Goal: Task Accomplishment & Management: Use online tool/utility

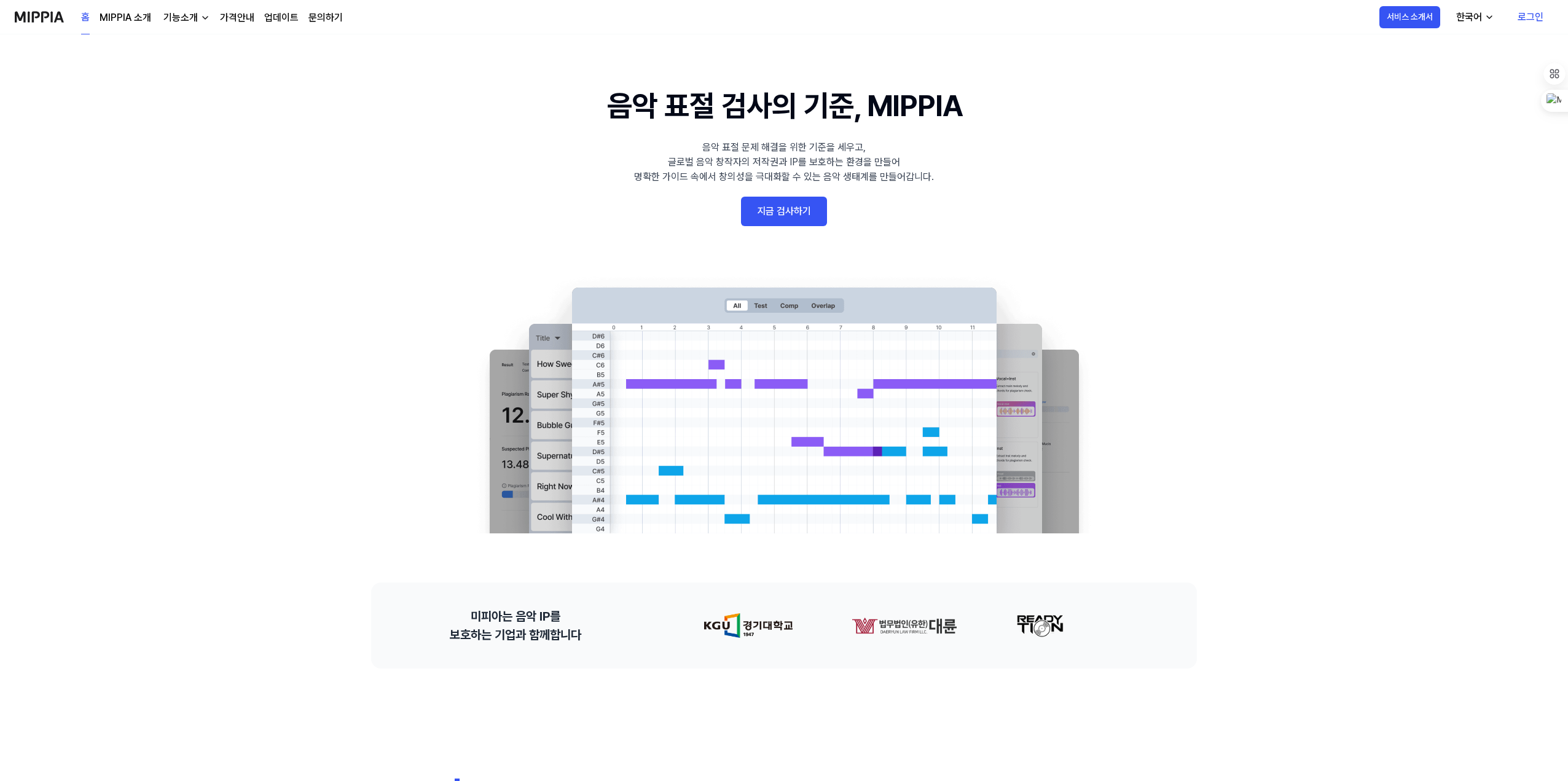
drag, startPoint x: 0, startPoint y: 0, endPoint x: 798, endPoint y: 236, distance: 832.2
click at [798, 226] on link "지금 검사하기" at bounding box center [784, 211] width 86 height 30
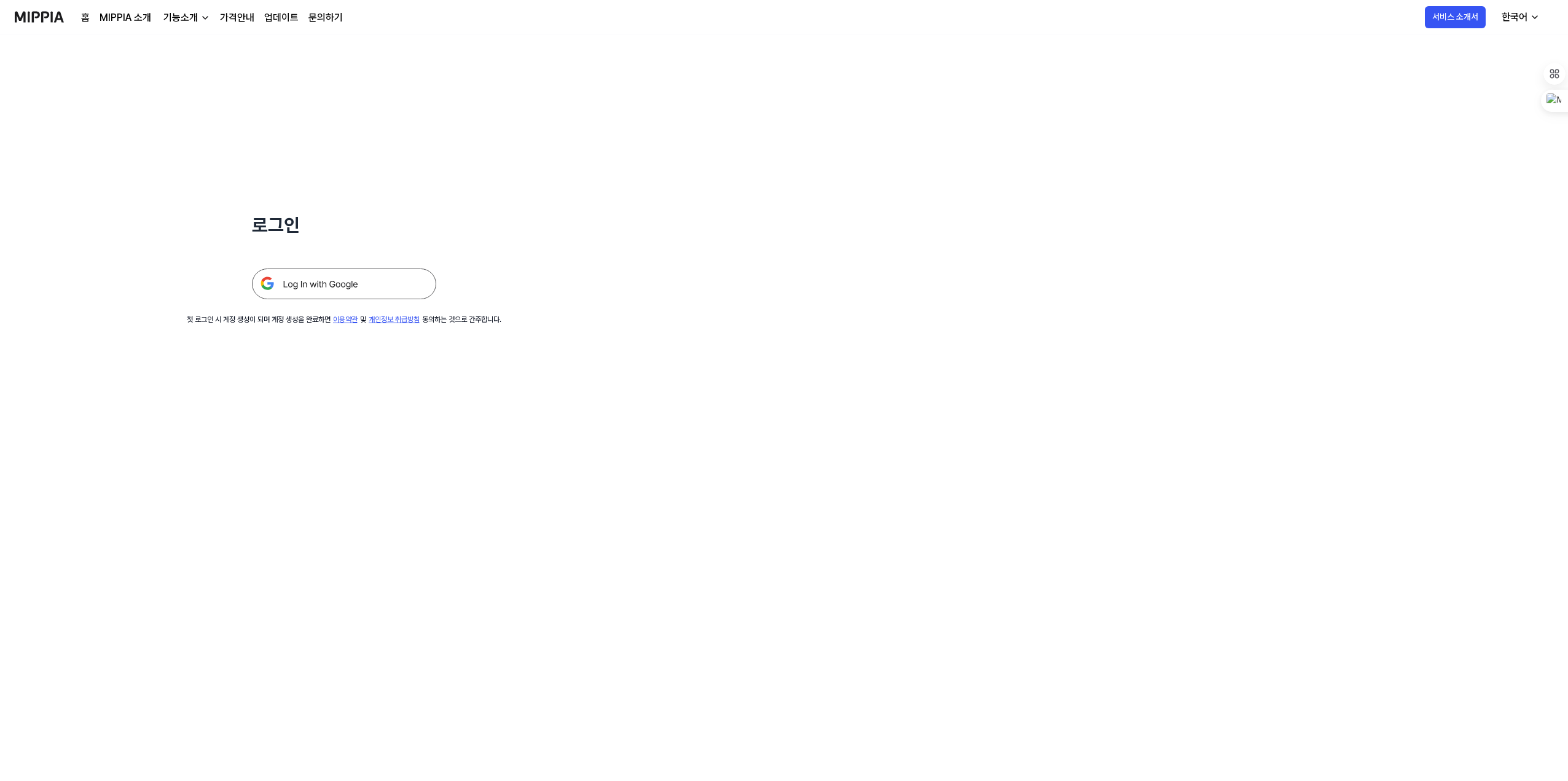
click at [412, 299] on img at bounding box center [344, 284] width 184 height 31
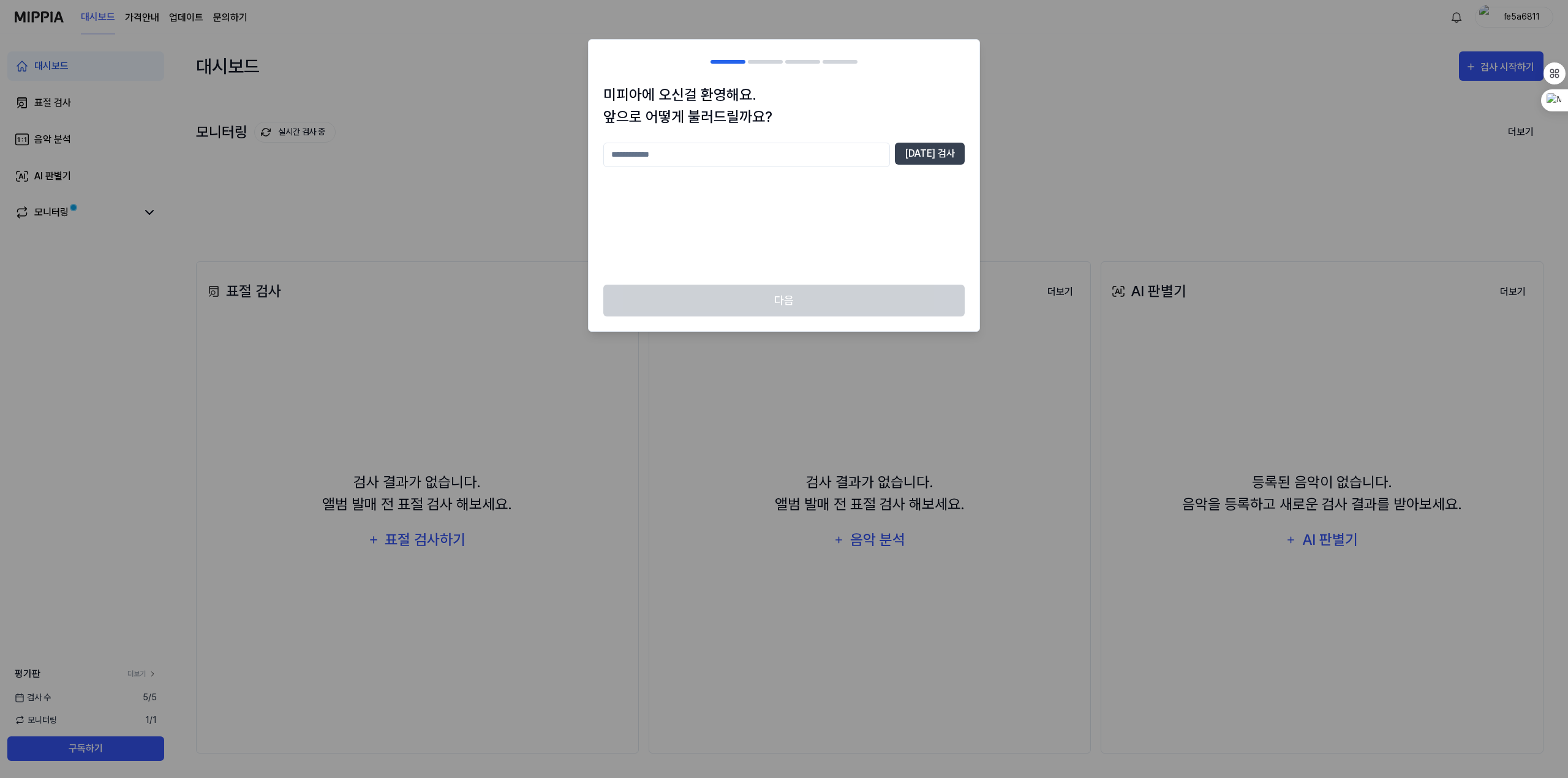
click at [851, 161] on input "text" at bounding box center [747, 155] width 287 height 24
type input "******"
click at [967, 155] on div "미피아에 오신걸 환영해요. 앞으로 어떻게 불러드릴까요? ****** 중복 검사" at bounding box center [784, 184] width 391 height 201
click at [933, 161] on button "중복 검사" at bounding box center [929, 153] width 69 height 22
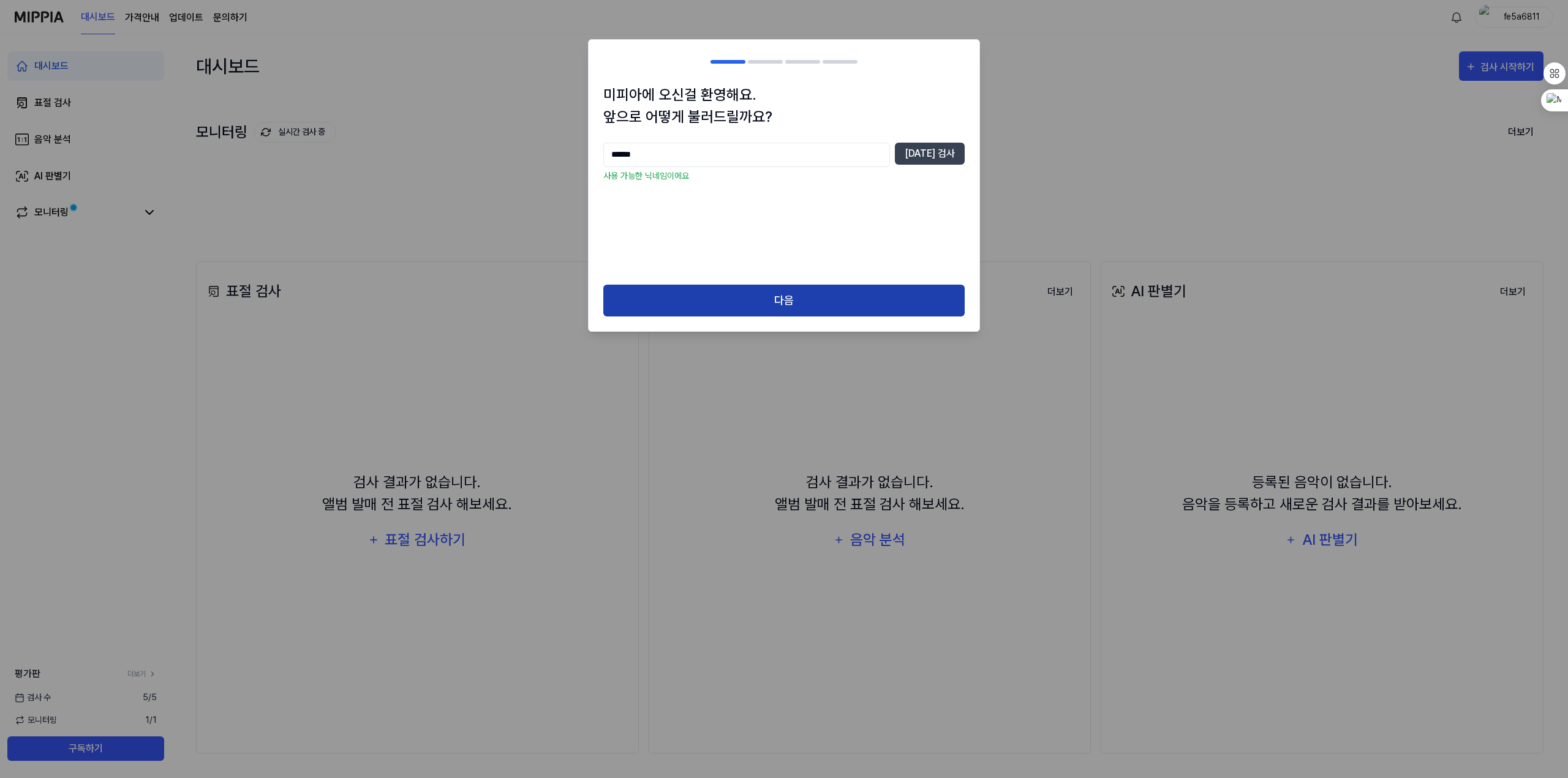
click at [824, 316] on button "다음" at bounding box center [784, 300] width 362 height 32
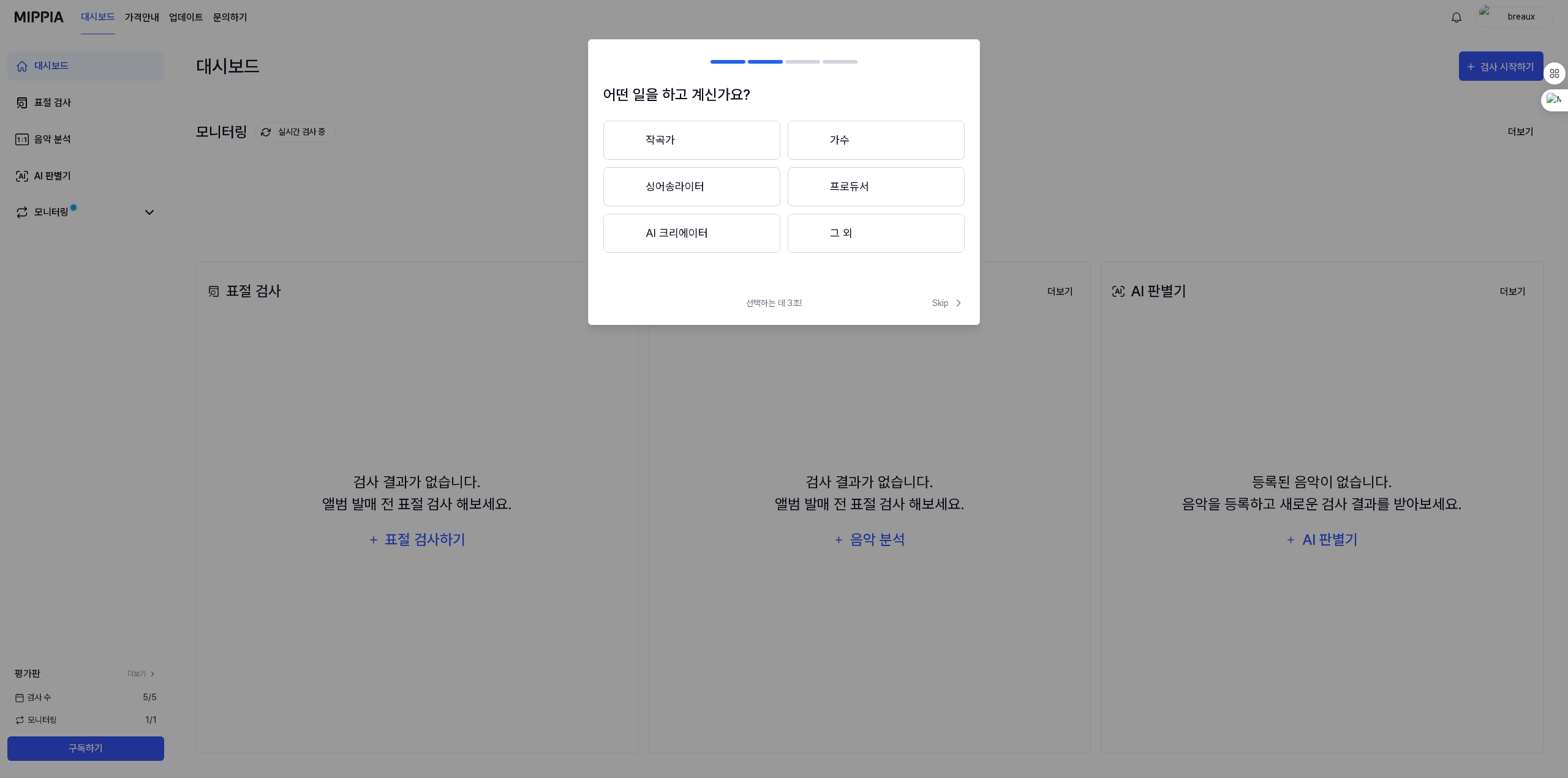
click at [881, 249] on button "그 외" at bounding box center [876, 233] width 177 height 39
click at [943, 310] on span "Skip" at bounding box center [948, 303] width 32 height 13
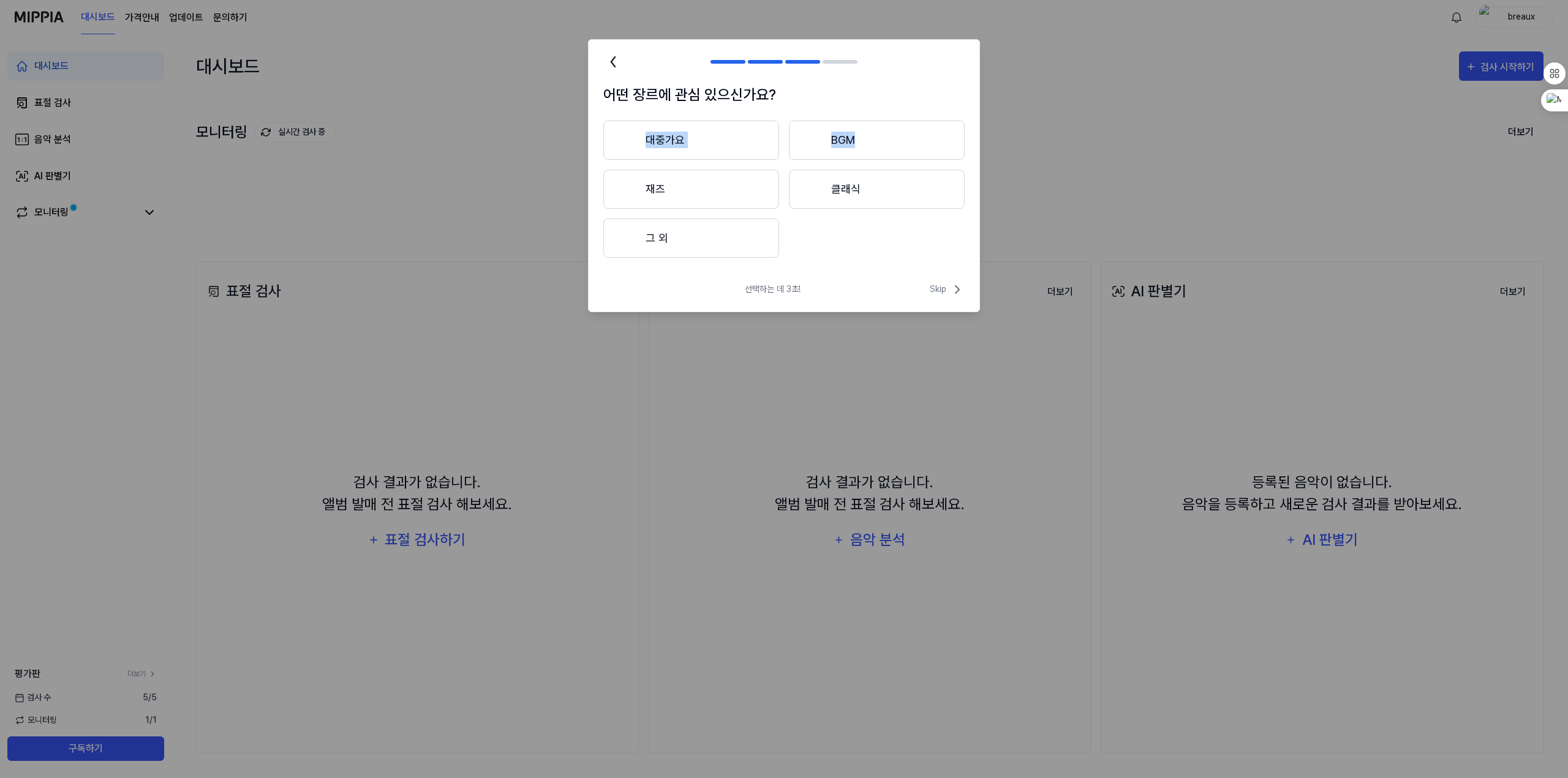
drag, startPoint x: 720, startPoint y: 120, endPoint x: 732, endPoint y: 189, distance: 70.0
click at [744, 192] on div "어떤 장르에 관심 있으신가요? 대중가요 BGM 재즈 클래식 그 외" at bounding box center [784, 178] width 391 height 189
click at [724, 190] on button "재즈" at bounding box center [691, 189] width 176 height 39
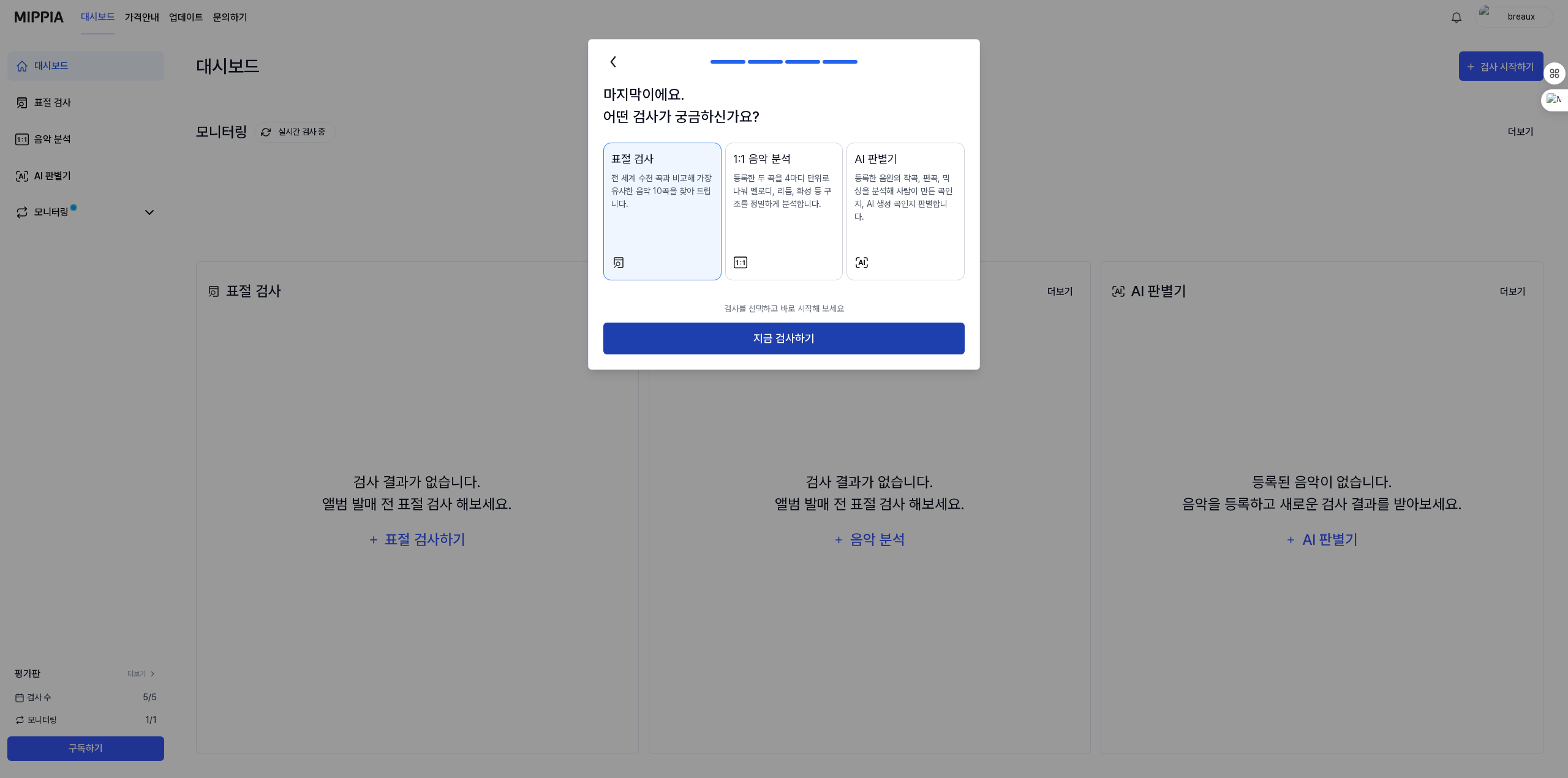
click at [788, 352] on button "지금 검사하기" at bounding box center [784, 339] width 362 height 32
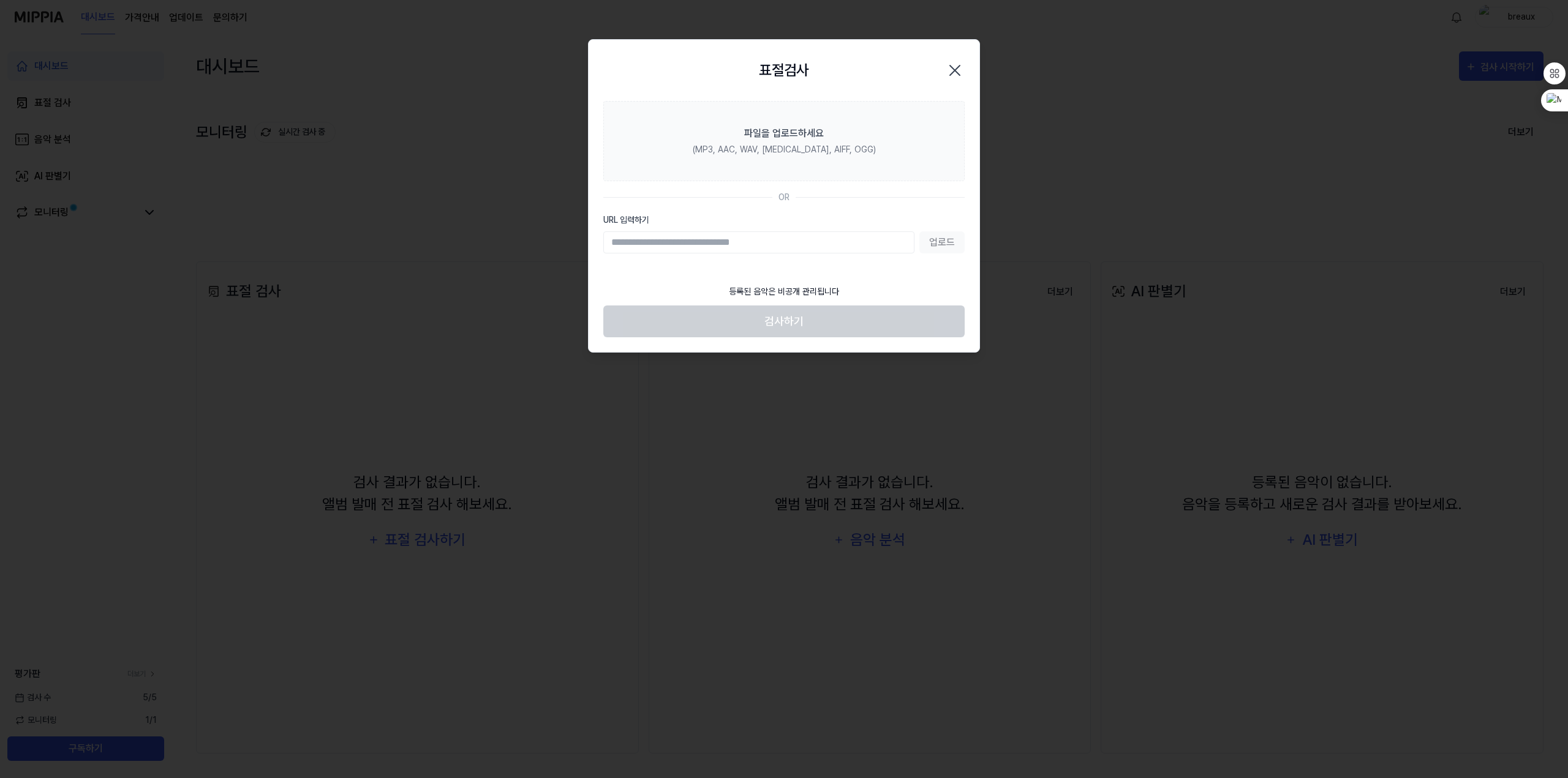
click at [822, 254] on input "URL 입력하기" at bounding box center [759, 242] width 311 height 22
paste input "**********"
type input "**********"
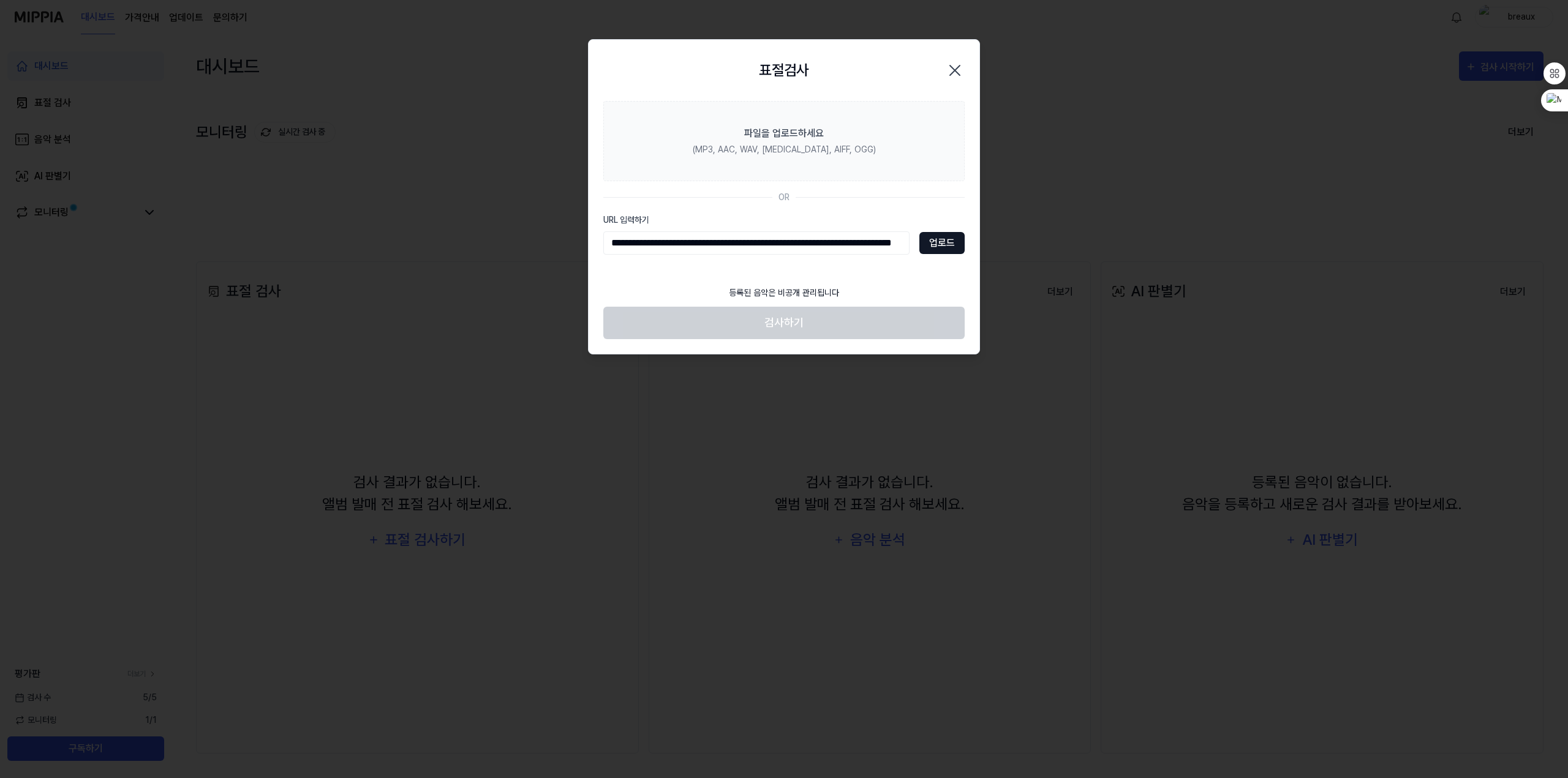
click at [929, 254] on button "업로드" at bounding box center [942, 243] width 45 height 22
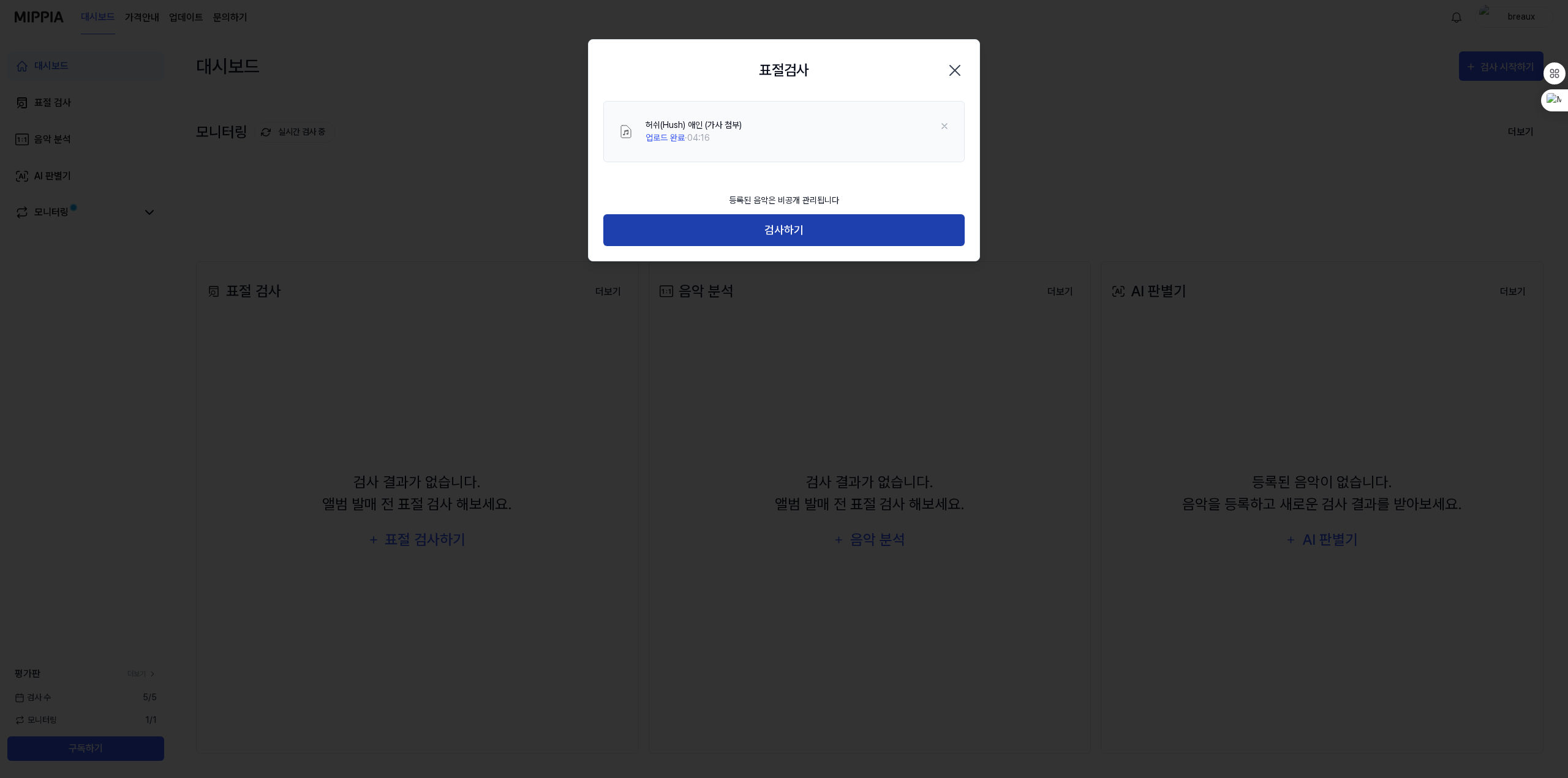
click at [794, 241] on button "검사하기" at bounding box center [784, 230] width 362 height 32
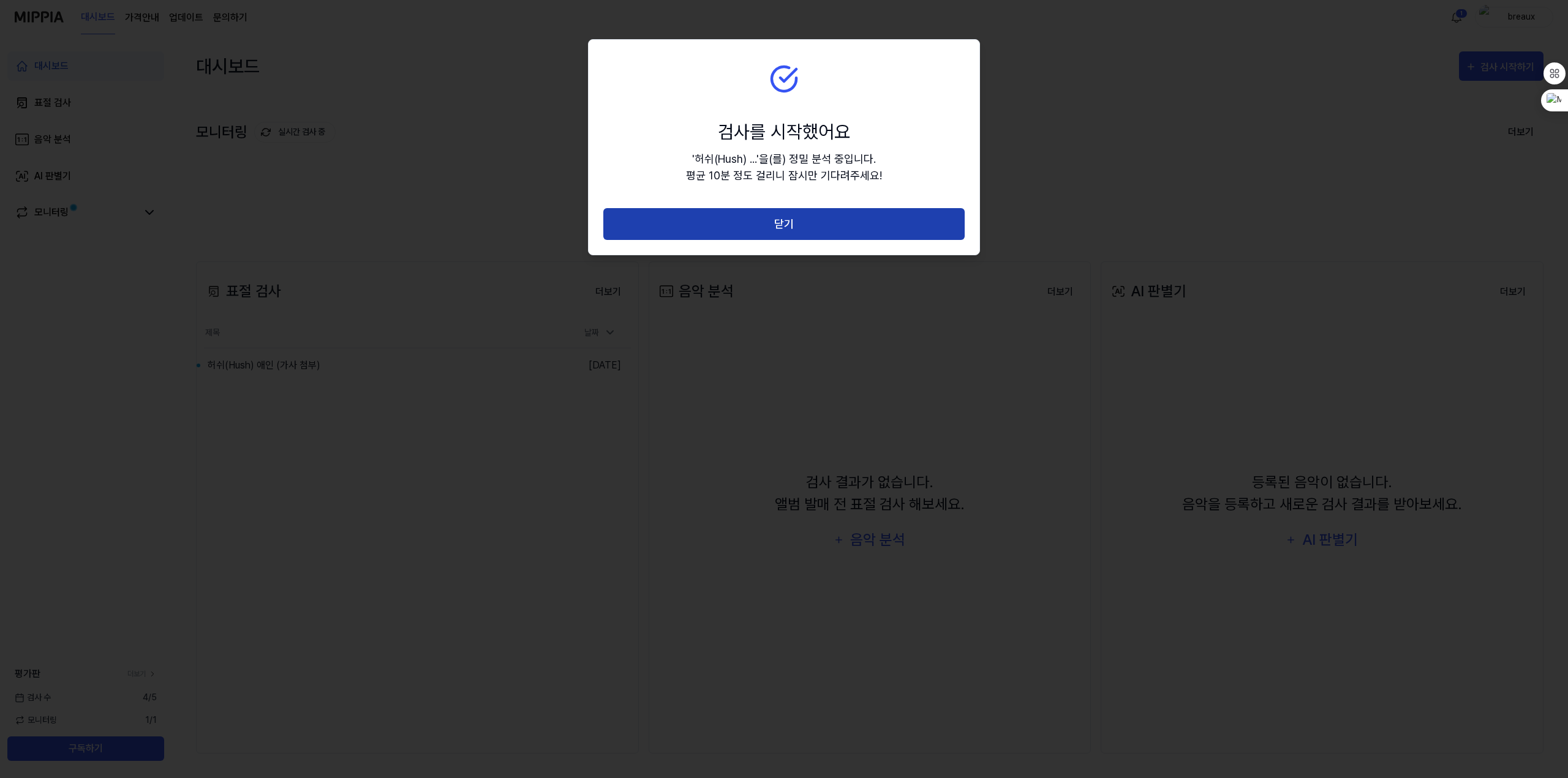
click at [860, 229] on button "닫기" at bounding box center [784, 224] width 362 height 32
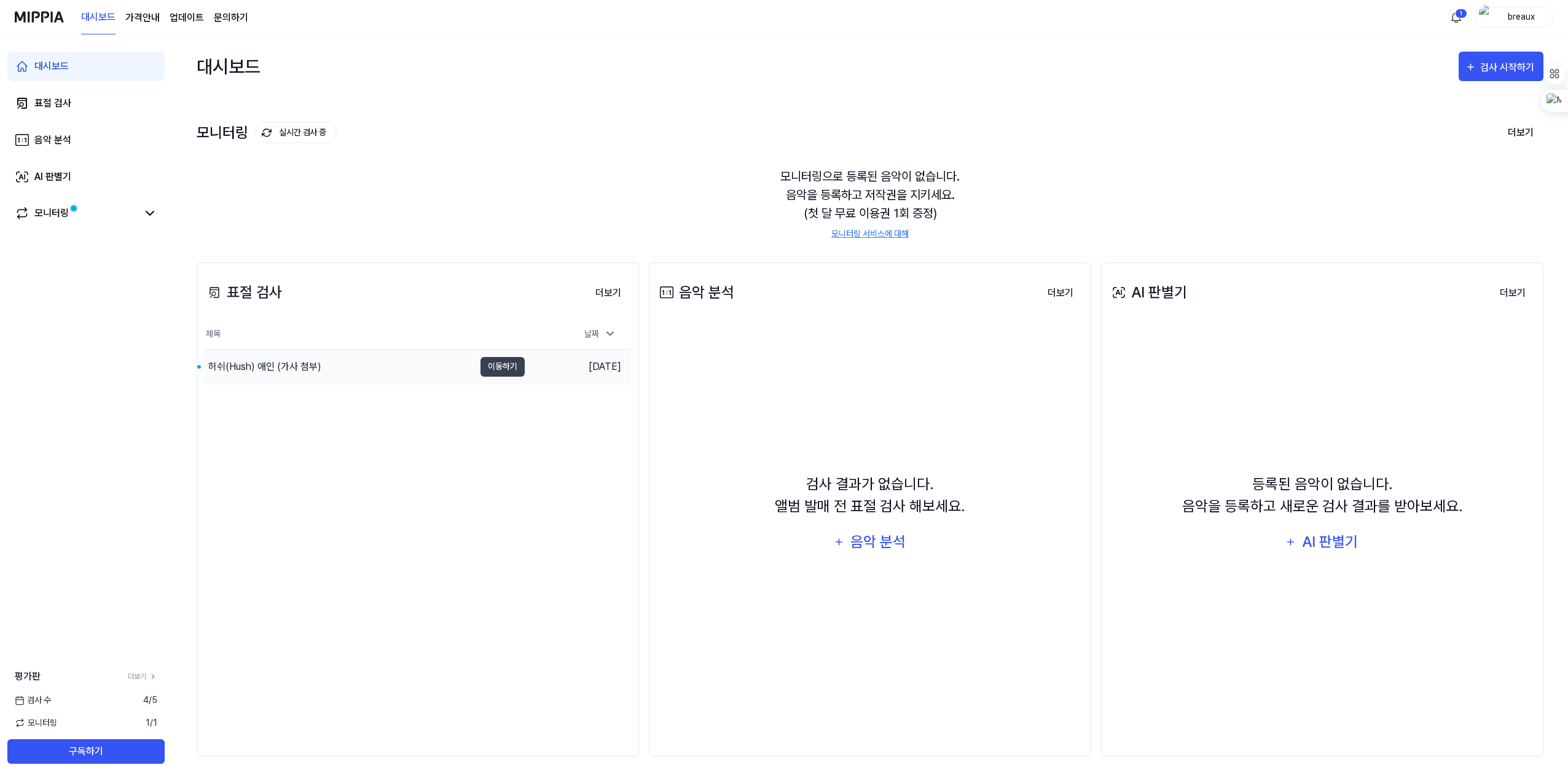
click at [368, 384] on div "허쉬(Hush) 애인 (가사 첨부)" at bounding box center [339, 367] width 270 height 34
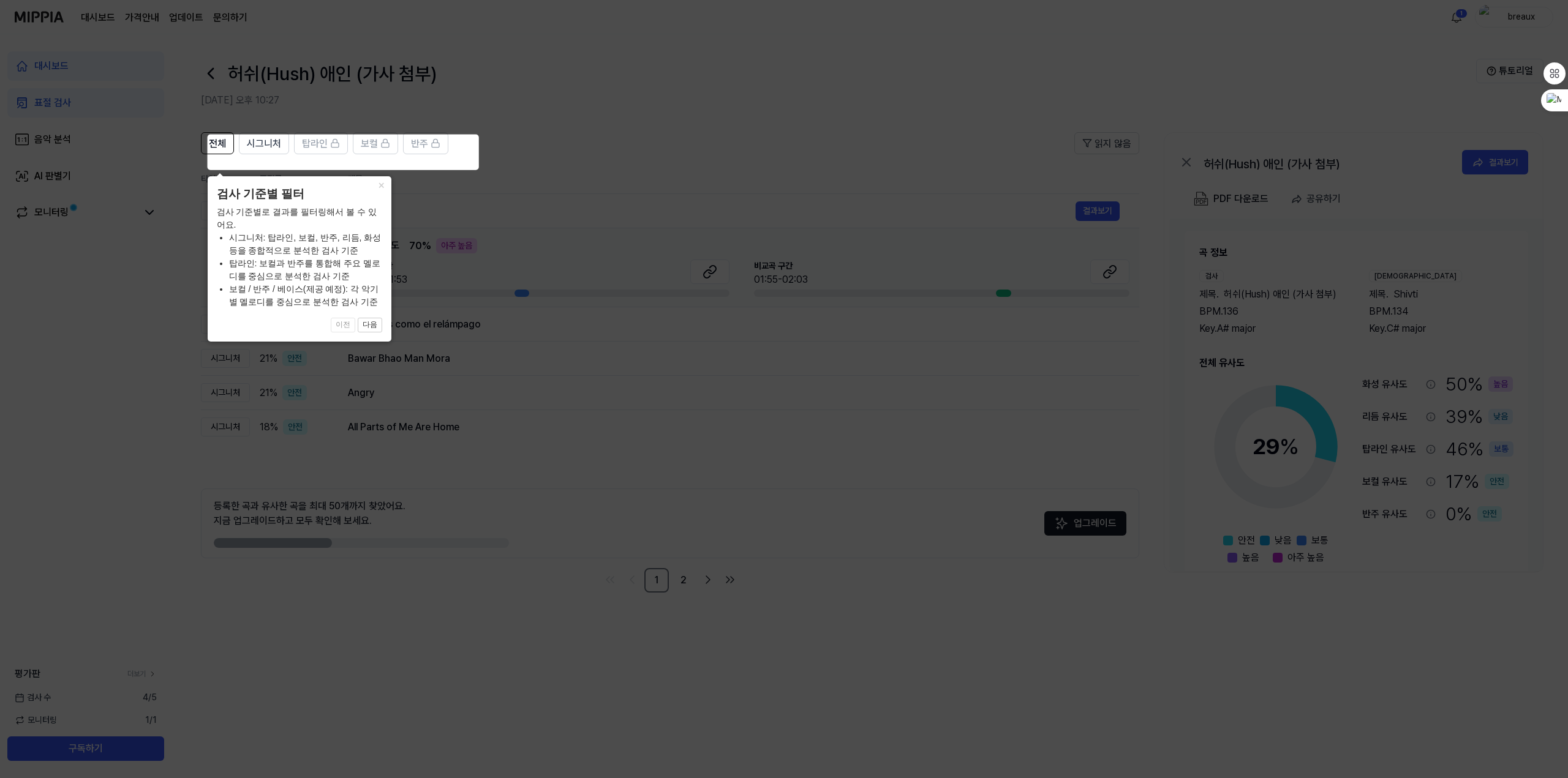
click at [522, 614] on icon at bounding box center [784, 389] width 1568 height 778
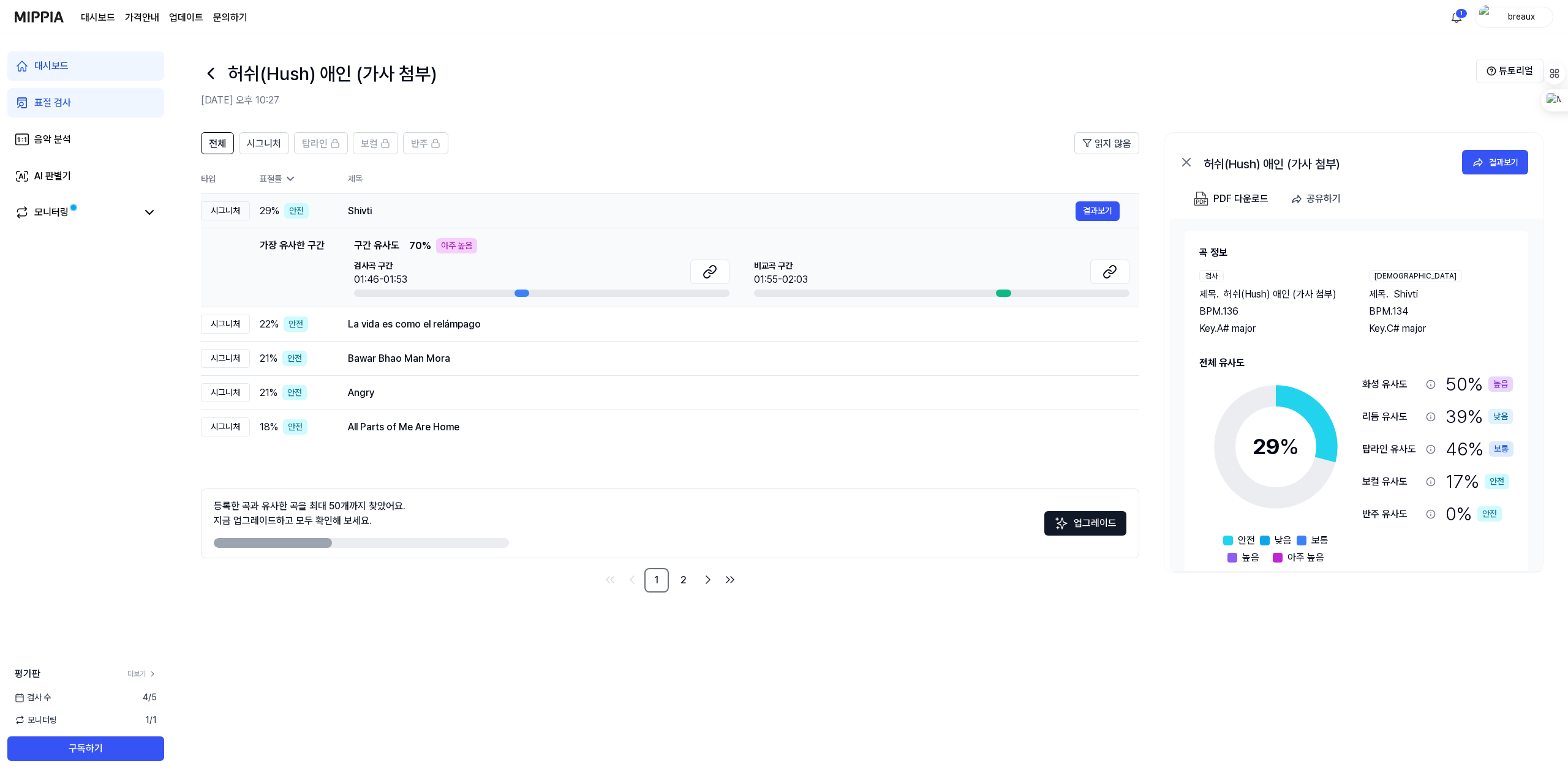
drag, startPoint x: 373, startPoint y: 226, endPoint x: 432, endPoint y: 225, distance: 59.0
click at [432, 219] on div "Shivti" at bounding box center [712, 211] width 728 height 14
click at [680, 592] on link "2" at bounding box center [683, 580] width 24 height 24
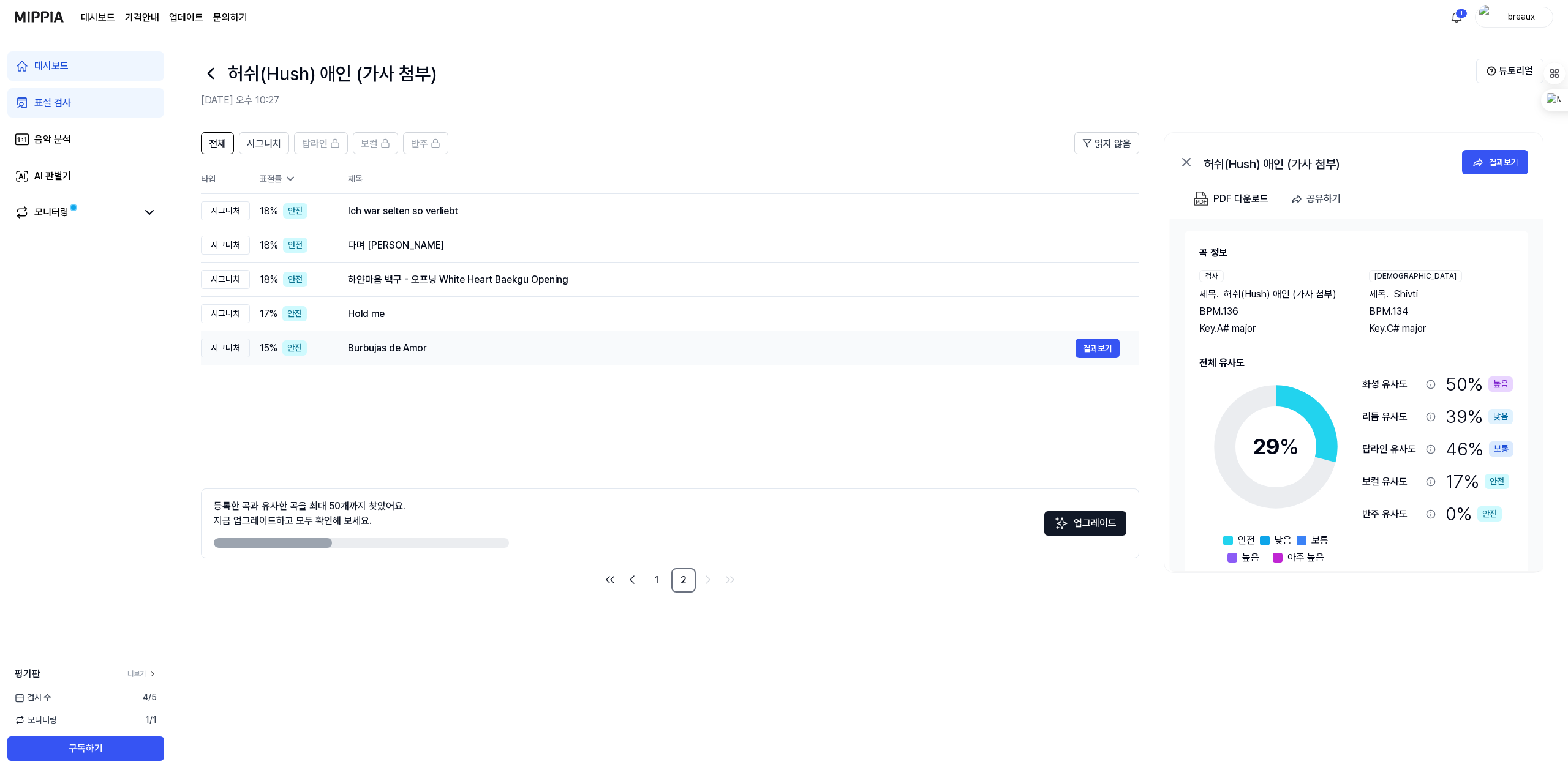
drag, startPoint x: 380, startPoint y: 371, endPoint x: 492, endPoint y: 376, distance: 112.1
click at [492, 355] on div "Burbujas de Amor" at bounding box center [712, 348] width 728 height 14
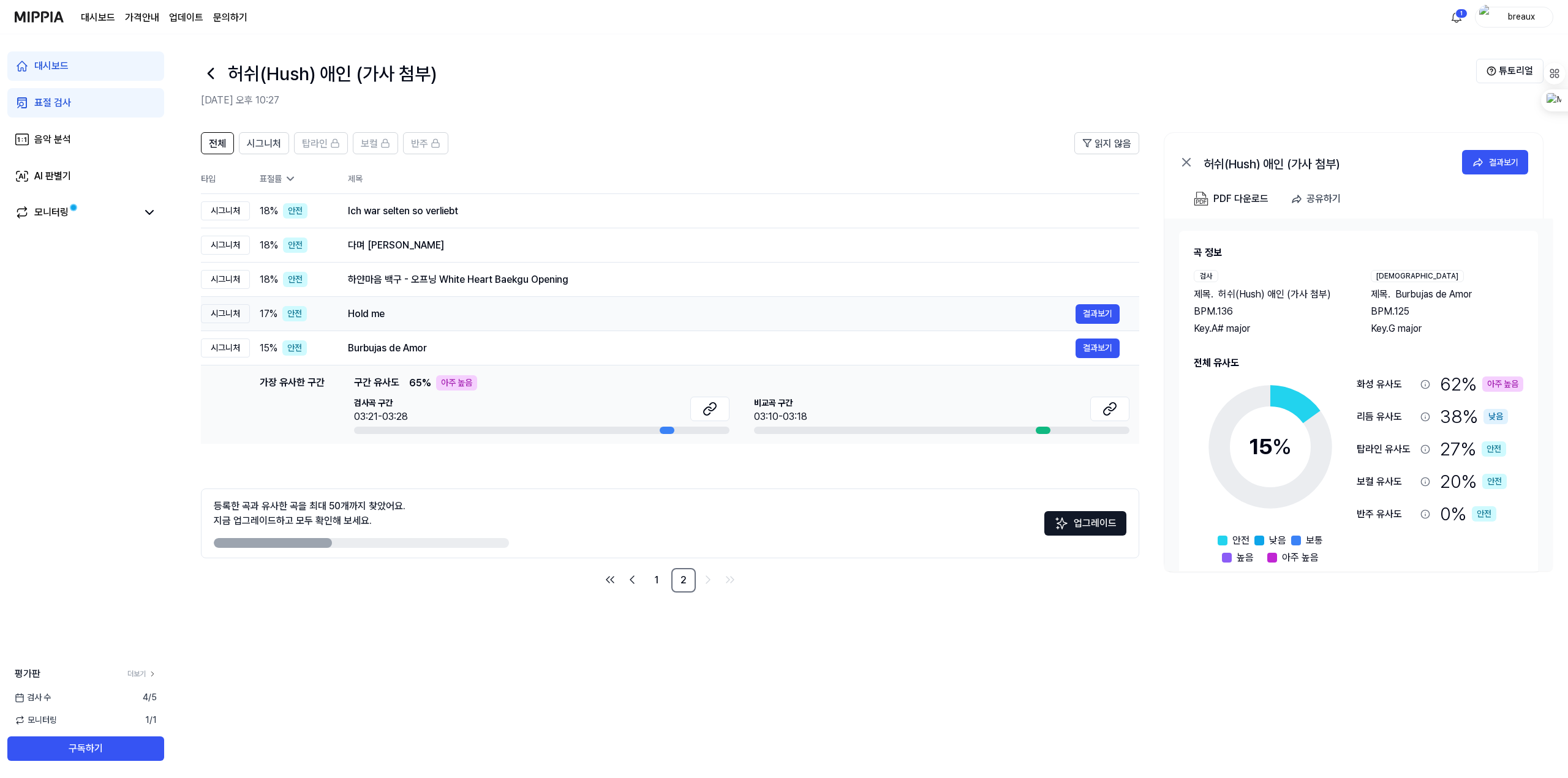
drag, startPoint x: 398, startPoint y: 332, endPoint x: 423, endPoint y: 333, distance: 25.0
click at [423, 321] on div "Hold me" at bounding box center [712, 313] width 728 height 14
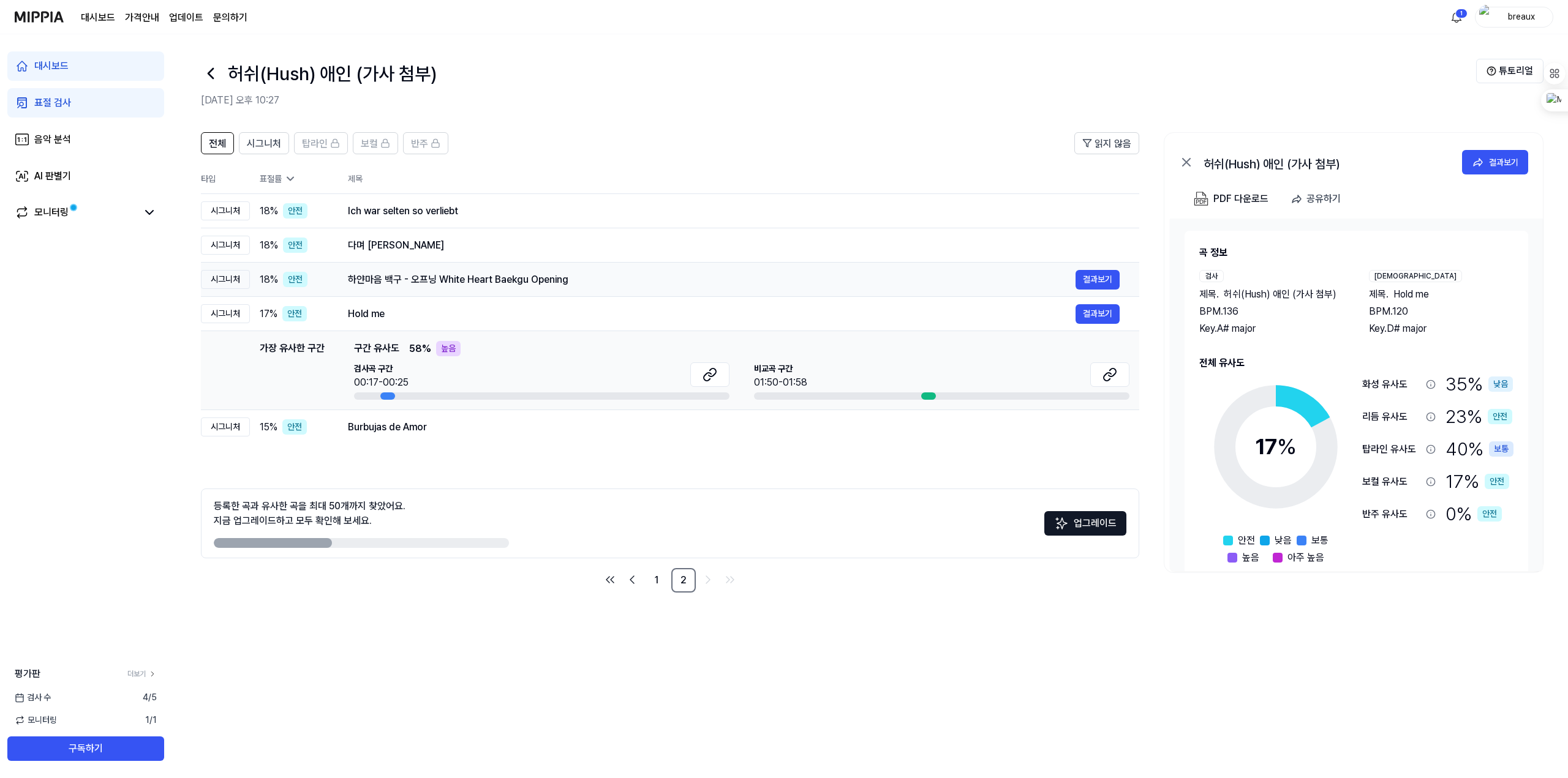
drag, startPoint x: 414, startPoint y: 296, endPoint x: 459, endPoint y: 293, distance: 45.1
click at [459, 288] on div "하얀마음 백구 - 오프닝 White Heart Baekgu Opening" at bounding box center [712, 279] width 728 height 14
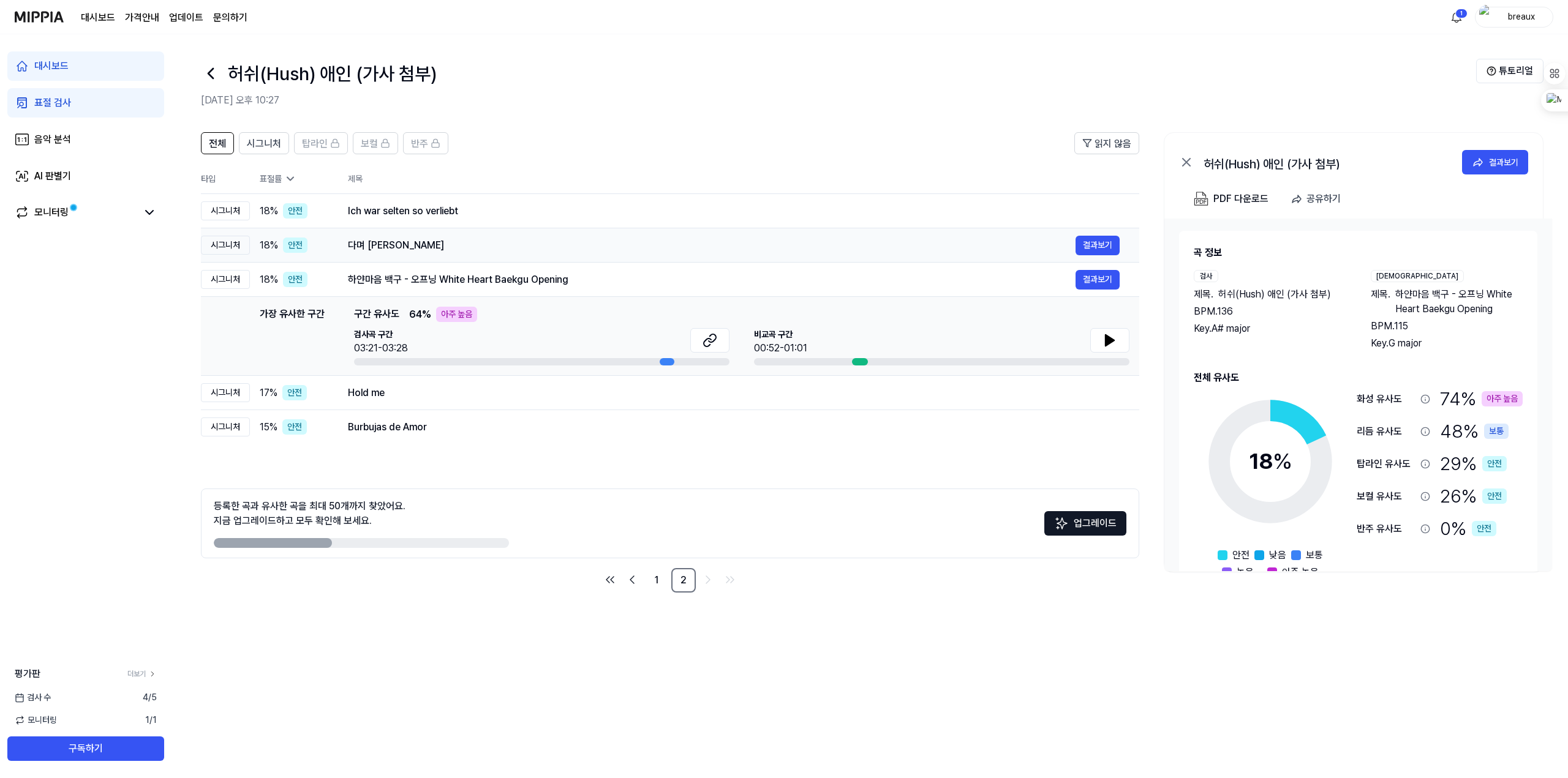
drag, startPoint x: 402, startPoint y: 266, endPoint x: 405, endPoint y: 252, distance: 14.3
click at [407, 253] on div "다며 이현" at bounding box center [712, 245] width 728 height 14
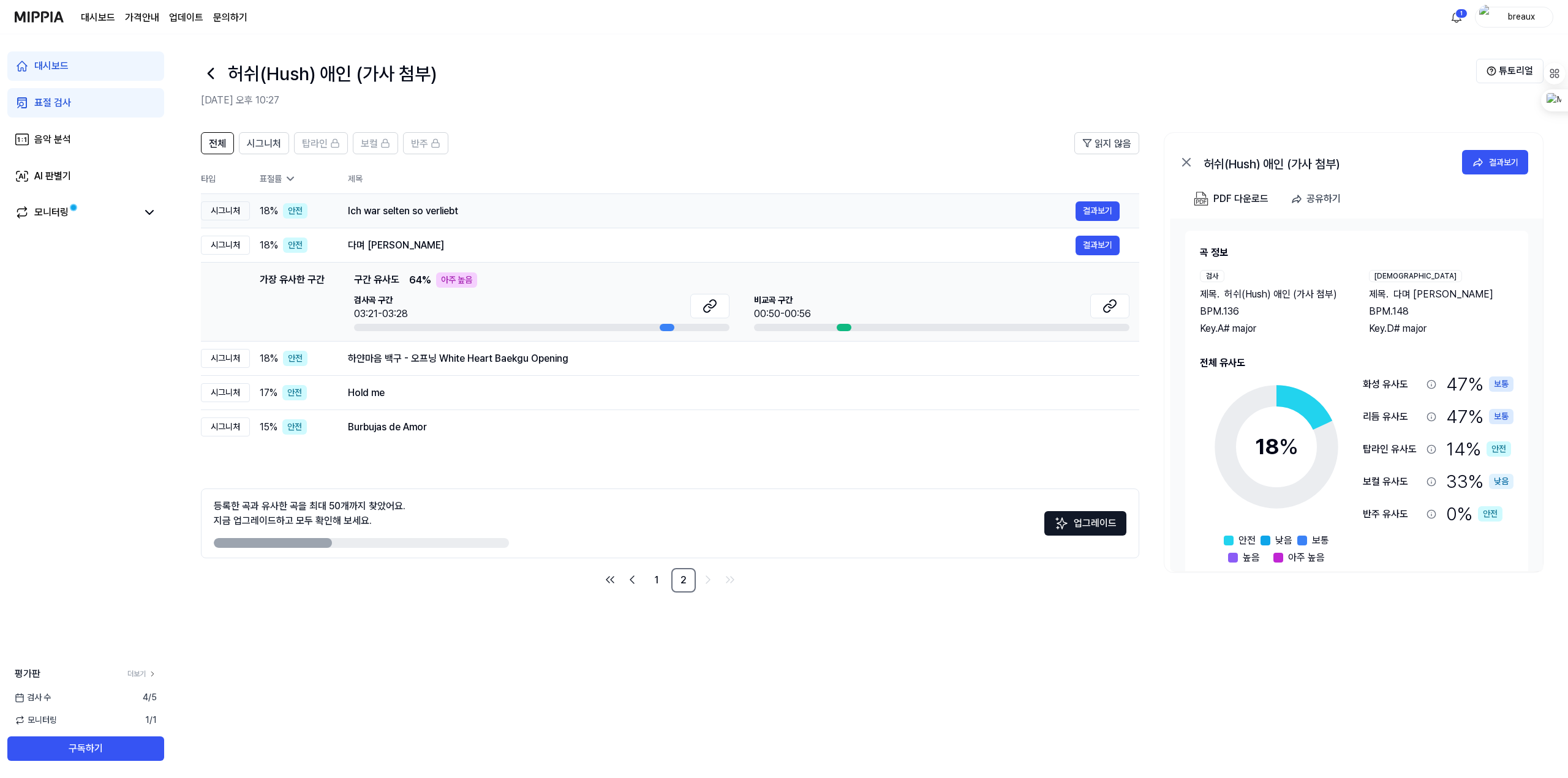
click at [414, 219] on div "Ich war selten so verliebt" at bounding box center [712, 211] width 728 height 14
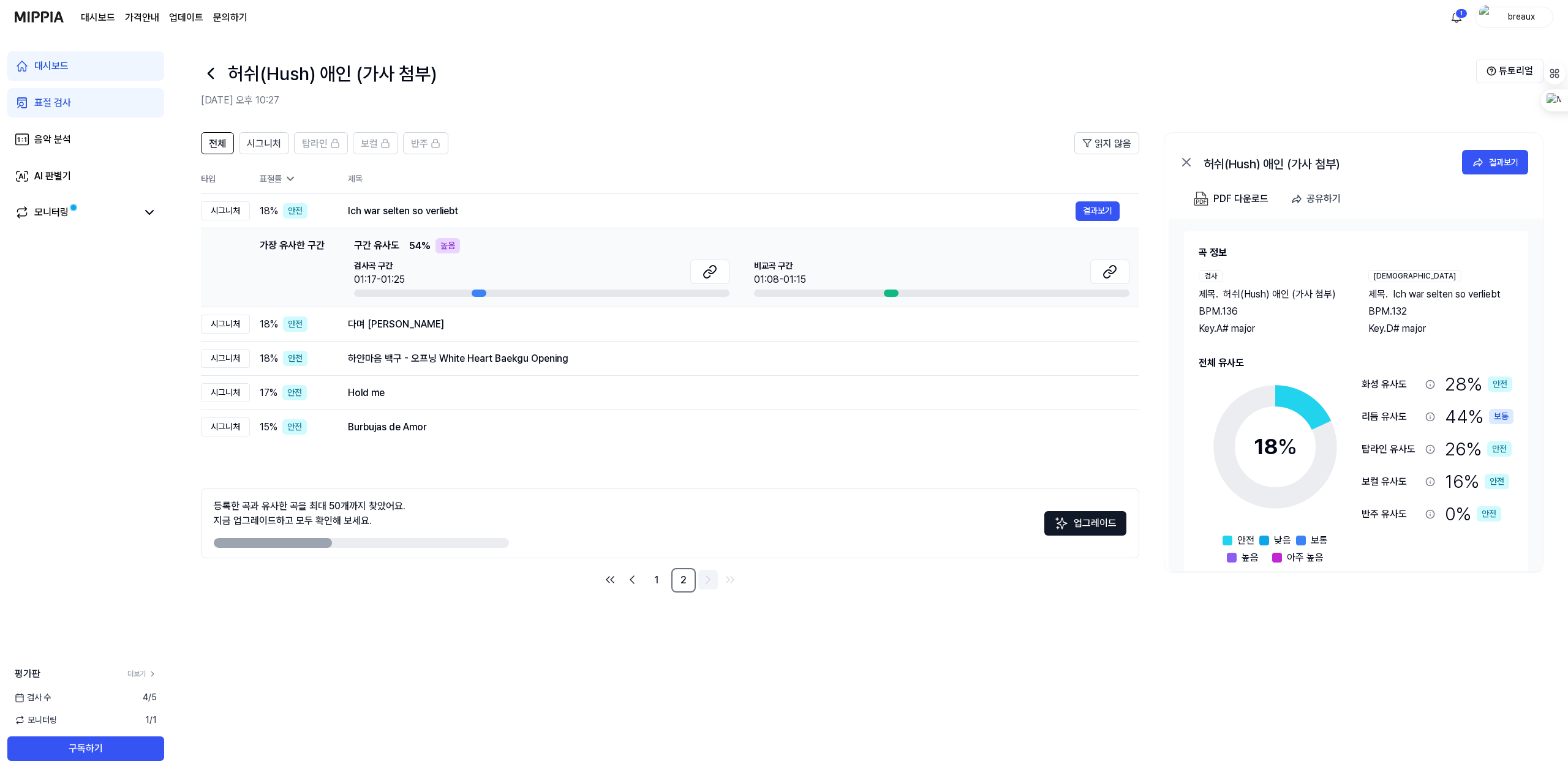
click at [705, 587] on icon "Go to next page" at bounding box center [707, 580] width 14 height 14
click at [652, 592] on link "1" at bounding box center [657, 580] width 24 height 24
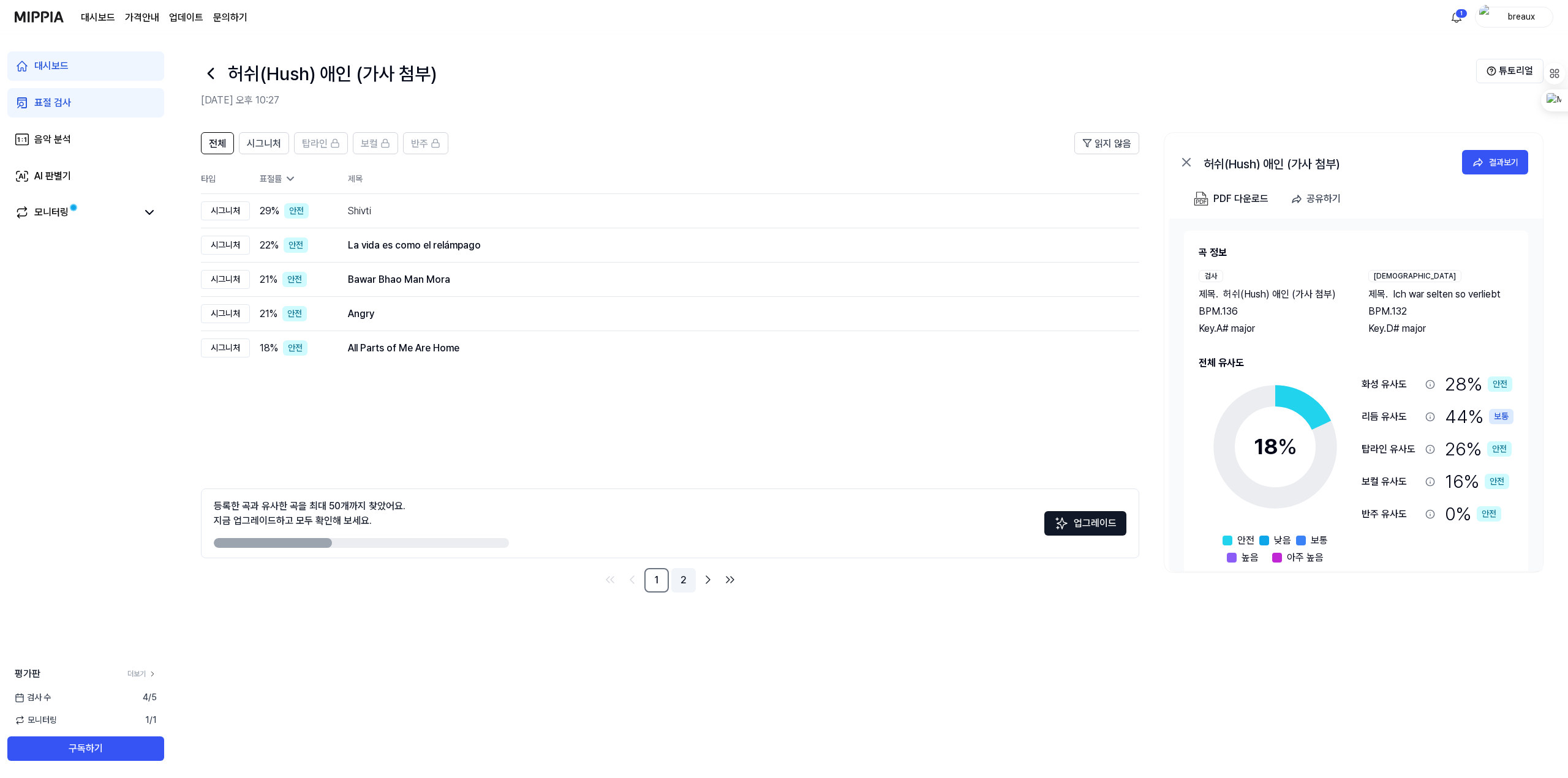
click at [671, 592] on link "2" at bounding box center [683, 580] width 24 height 24
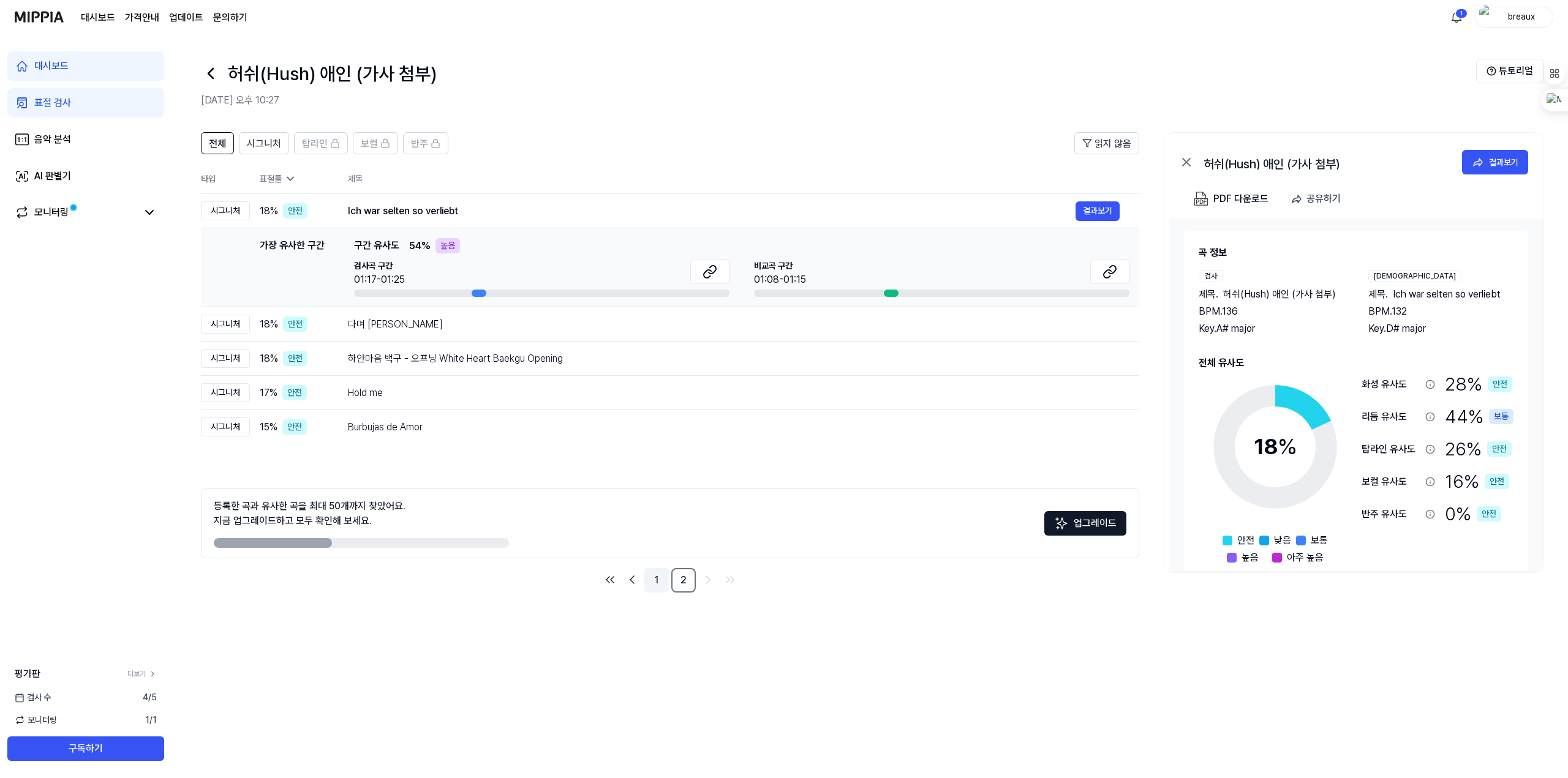
click at [647, 592] on link "1" at bounding box center [657, 580] width 24 height 24
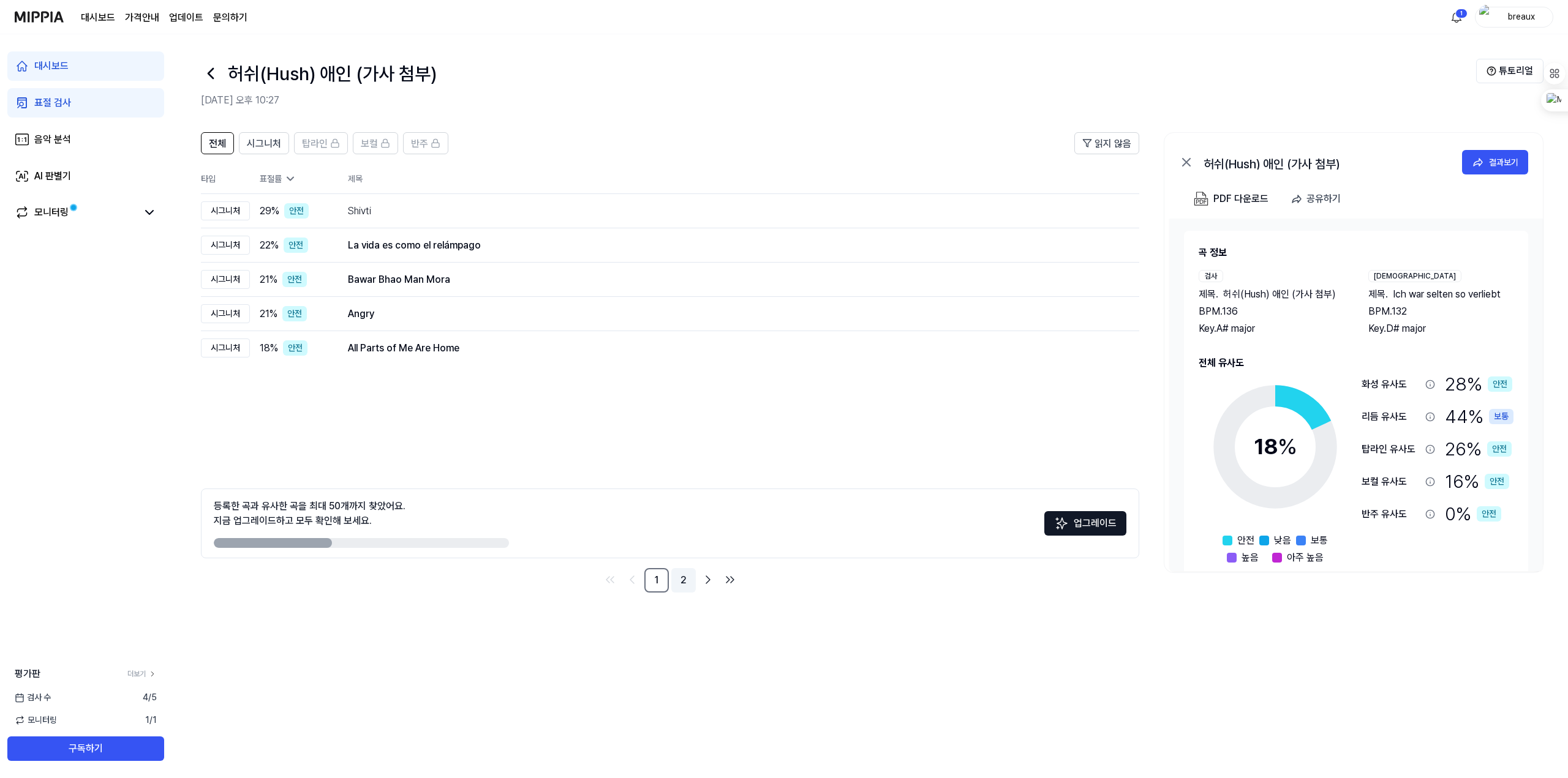
click at [677, 592] on link "2" at bounding box center [683, 580] width 24 height 24
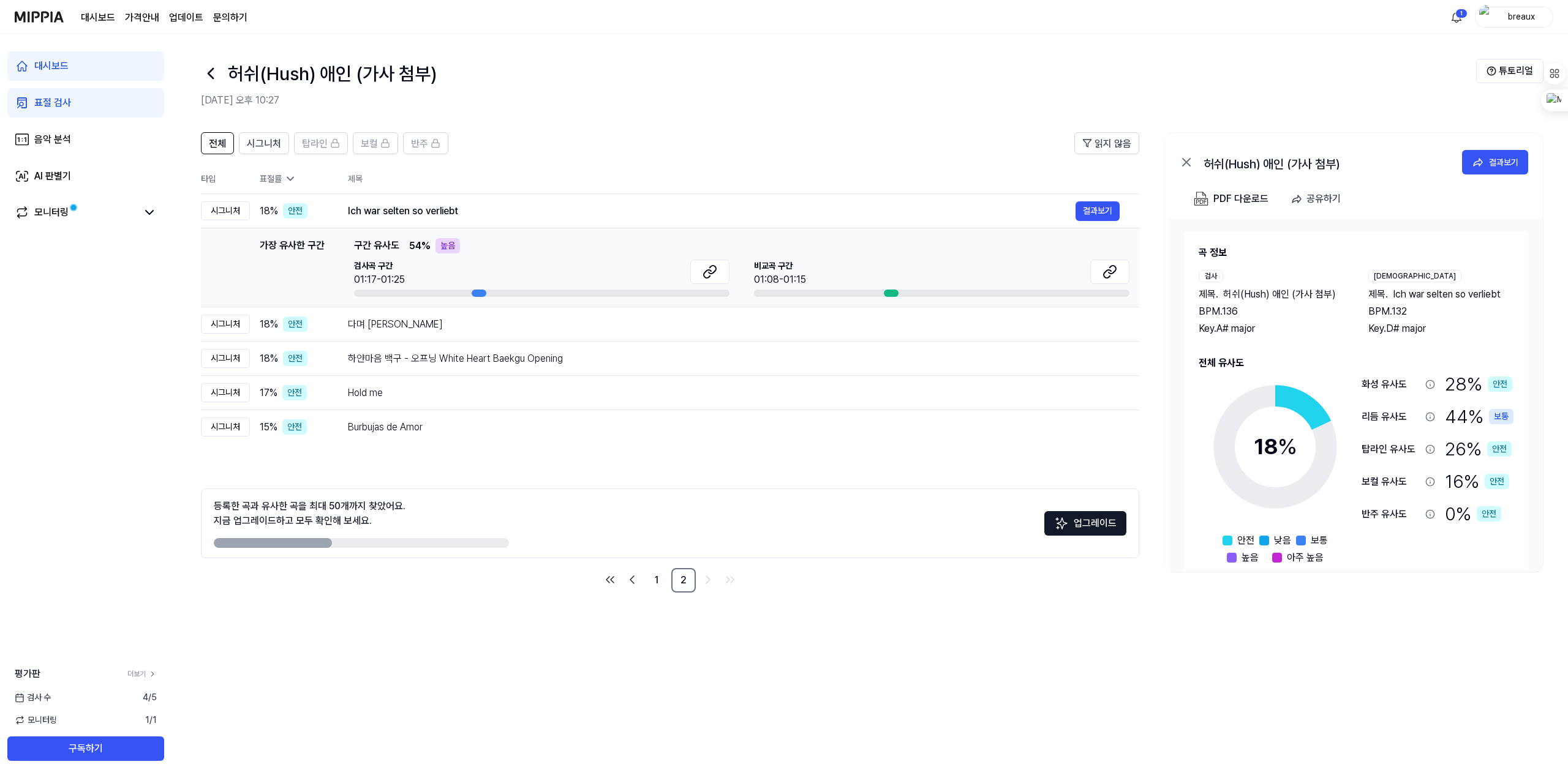
click at [290, 687] on div "전체 시그니처 탑라인 보컬 반주 읽지 않음 전체 시그니처 탑라인 보컬 반주 타입 표절률 제목 표절률 읽지 않음 시그니처 18 % 안전 Ich …" at bounding box center [870, 449] width 1397 height 658
click at [209, 150] on div "전체 시그니처 탑라인 보컬 반주 읽지 않음 전체 시그니처 탑라인 보컬 반주 타입 표절률 제목 표절률 읽지 않음 시그니처 18 % 안전 Ich …" at bounding box center [870, 368] width 1397 height 497
click at [281, 151] on span "시그니처" at bounding box center [263, 143] width 34 height 14
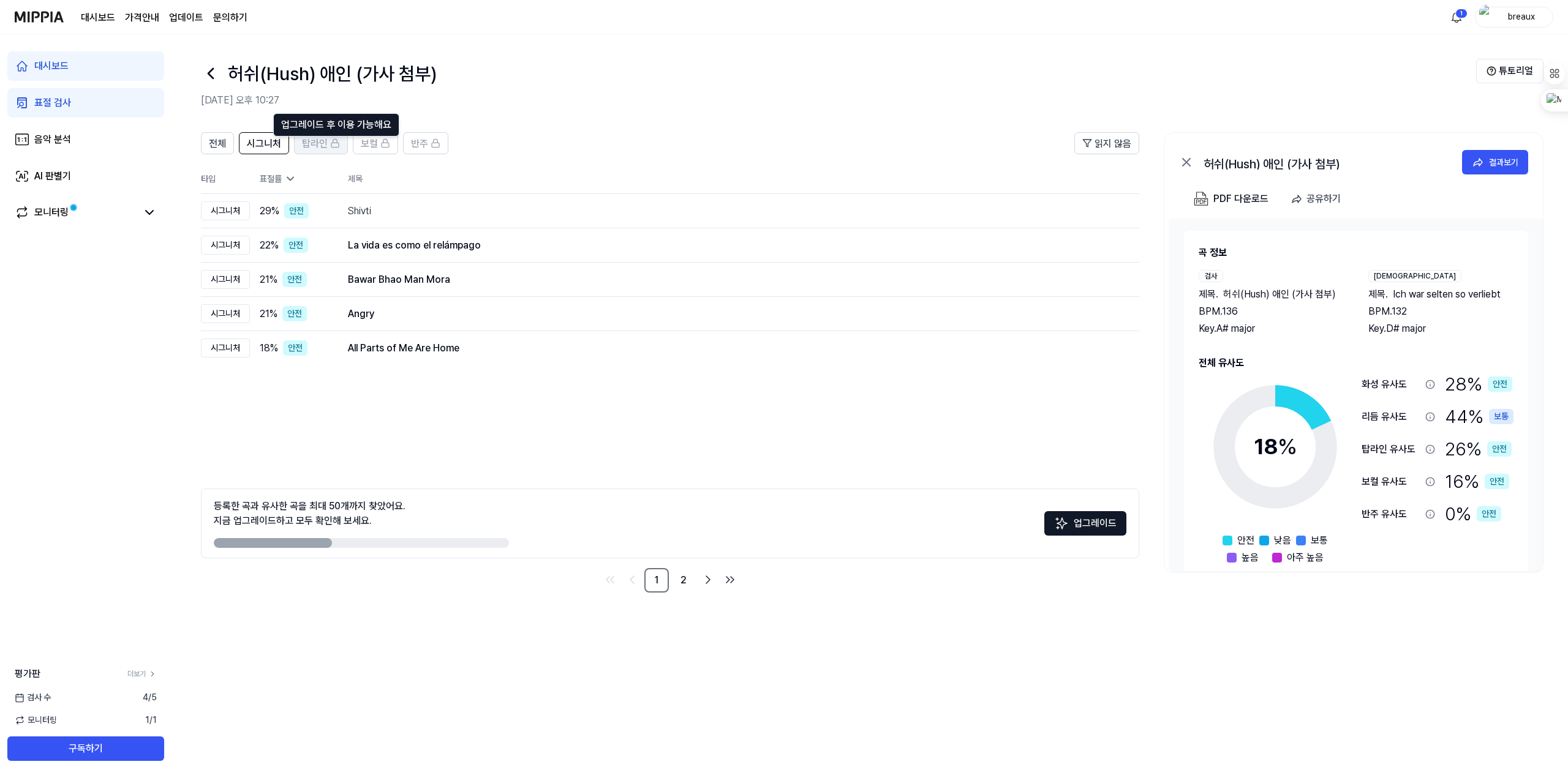
click at [340, 151] on div "탑라인" at bounding box center [321, 143] width 38 height 16
click at [390, 148] on icon at bounding box center [385, 143] width 10 height 10
click at [448, 154] on button "반주" at bounding box center [426, 143] width 45 height 22
drag, startPoint x: 334, startPoint y: 579, endPoint x: 522, endPoint y: 586, distance: 188.1
click at [522, 558] on div "등록한 곡과 유사한 곡을 최대 50개까지 찾았어요. 지금 업그레이드하고 모두 확인해 보세요. 업그레이드" at bounding box center [670, 523] width 938 height 69
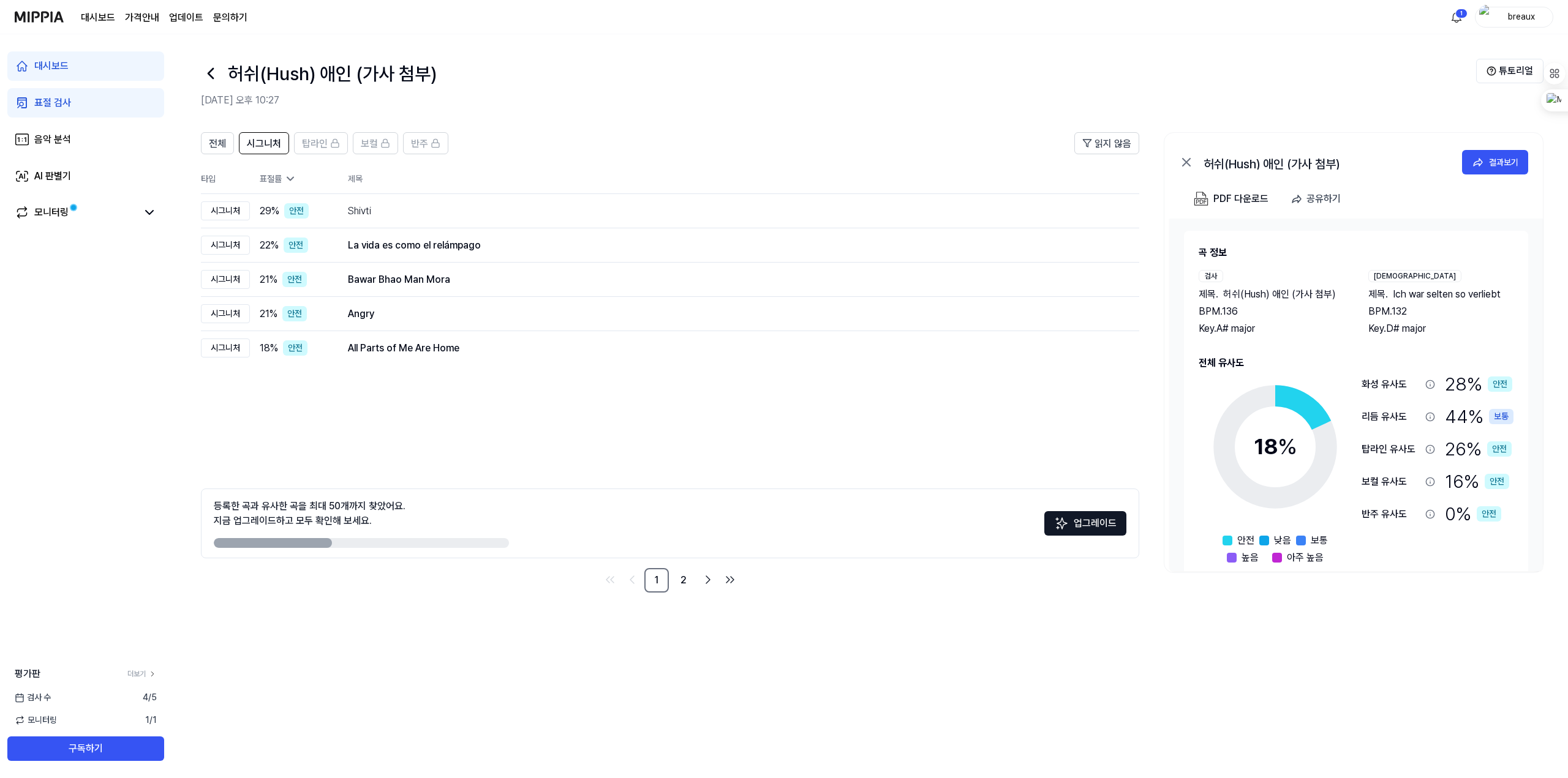
click at [522, 558] on div "등록한 곡과 유사한 곡을 최대 50개까지 찾았어요. 지금 업그레이드하고 모두 확인해 보세요. 업그레이드" at bounding box center [670, 523] width 938 height 69
click at [675, 592] on link "2" at bounding box center [683, 580] width 24 height 24
